Goal: Information Seeking & Learning: Learn about a topic

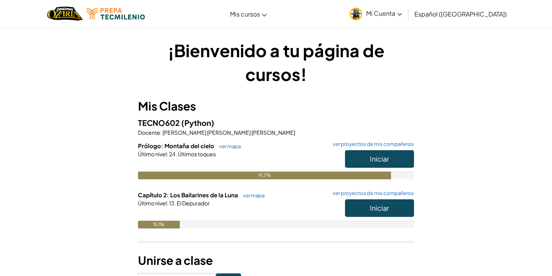
click at [374, 210] on span "Iniciar" at bounding box center [379, 207] width 19 height 9
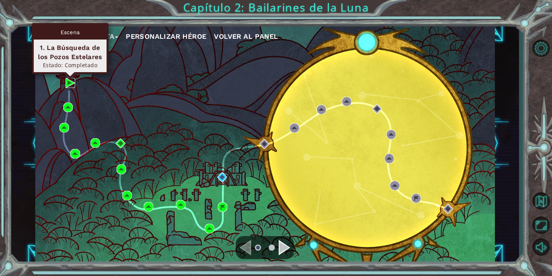
click at [70, 82] on img at bounding box center [71, 83] width 10 height 10
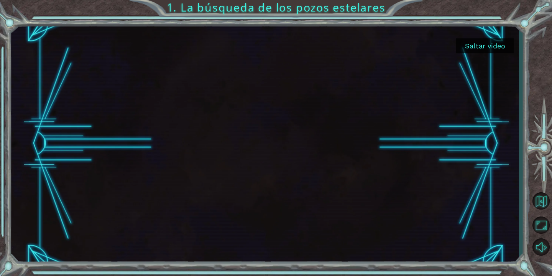
click at [477, 44] on button "Saltar video" at bounding box center [484, 45] width 57 height 15
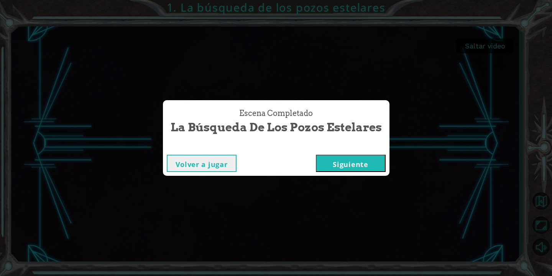
click at [345, 171] on button "Siguiente" at bounding box center [351, 162] width 70 height 17
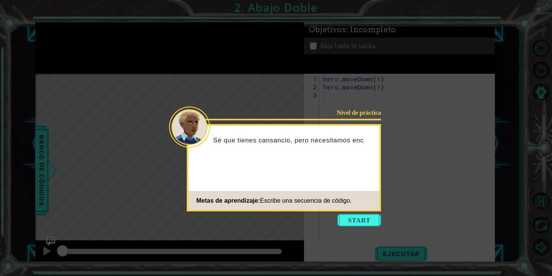
click at [354, 227] on icon at bounding box center [276, 138] width 552 height 276
click at [354, 221] on button "Start" at bounding box center [359, 220] width 44 height 12
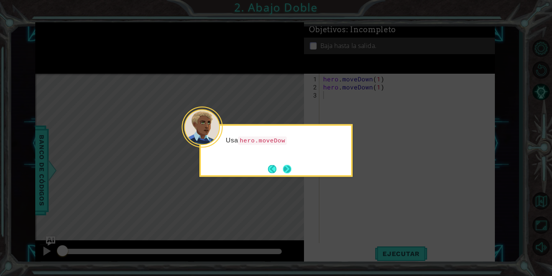
click at [290, 164] on button "Next" at bounding box center [287, 168] width 8 height 8
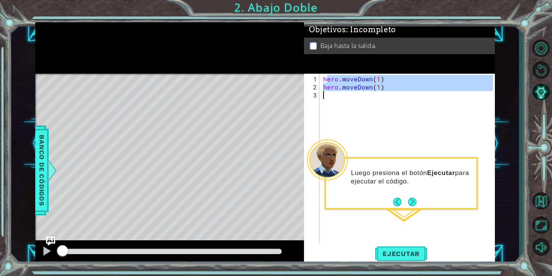
drag, startPoint x: 325, startPoint y: 77, endPoint x: 400, endPoint y: 119, distance: 86.1
click at [401, 119] on div "hero . moveDown ( 1 ) hero . moveDown ( 1 )" at bounding box center [409, 167] width 175 height 185
type textarea "hero.moveDown(1)"
click at [274, 101] on div "Level Map" at bounding box center [212, 187] width 354 height 226
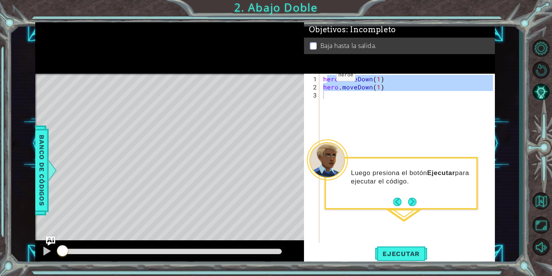
click at [248, 99] on div "Level Map" at bounding box center [212, 187] width 354 height 226
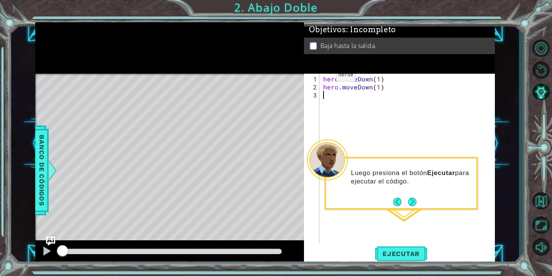
click at [270, 131] on div "Level Map" at bounding box center [212, 187] width 354 height 226
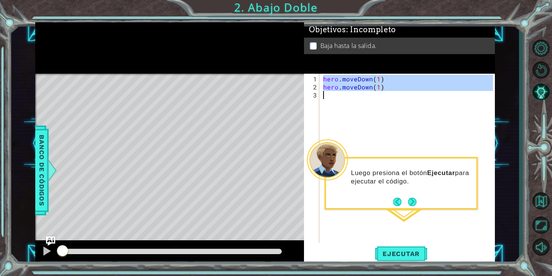
drag, startPoint x: 322, startPoint y: 78, endPoint x: 395, endPoint y: 98, distance: 75.1
click at [395, 98] on div "hero . moveDown ( 1 ) hero . moveDown ( 1 )" at bounding box center [409, 167] width 175 height 185
type textarea "hero.moveDown(1)"
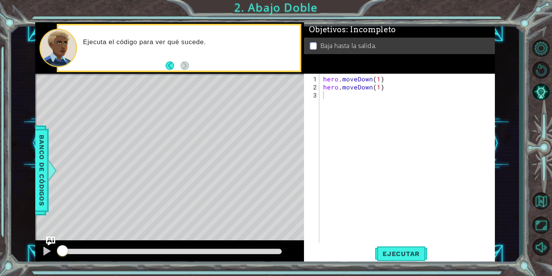
drag, startPoint x: 320, startPoint y: 74, endPoint x: 377, endPoint y: 94, distance: 60.5
click at [377, 94] on div "1 2 3 hero . moveDown ( 1 ) hero . moveDown ( 1 ) ההההההההההההההההההההההההההההה…" at bounding box center [398, 158] width 189 height 169
click at [379, 97] on div "hero . moveDown ( 1 ) hero . moveDown ( 1 )" at bounding box center [409, 167] width 175 height 185
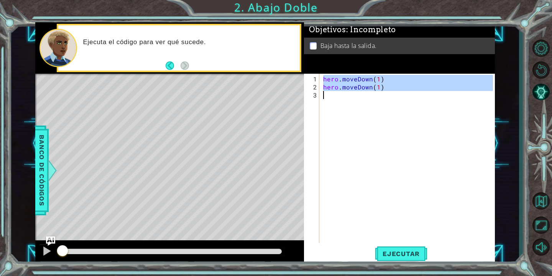
drag, startPoint x: 325, startPoint y: 79, endPoint x: 399, endPoint y: 99, distance: 77.3
click at [400, 100] on div "hero . moveDown ( 1 ) hero . moveDown ( 1 )" at bounding box center [409, 167] width 175 height 185
type textarea "hero.moveDown(1)"
